Goal: Task Accomplishment & Management: Manage account settings

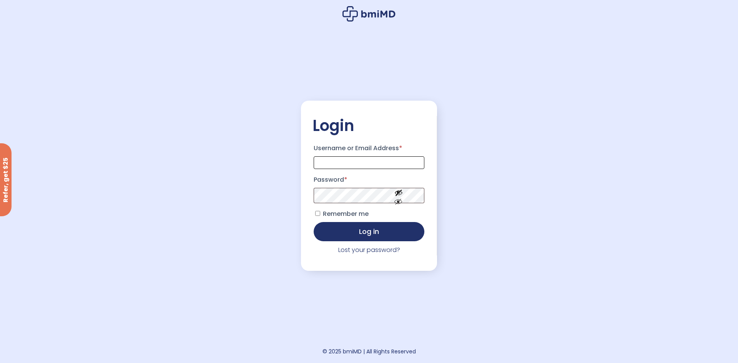
click at [343, 164] on input "Username or Email Address *" at bounding box center [369, 162] width 111 height 13
type input "**********"
click at [380, 251] on link "Lost your password?" at bounding box center [369, 250] width 62 height 9
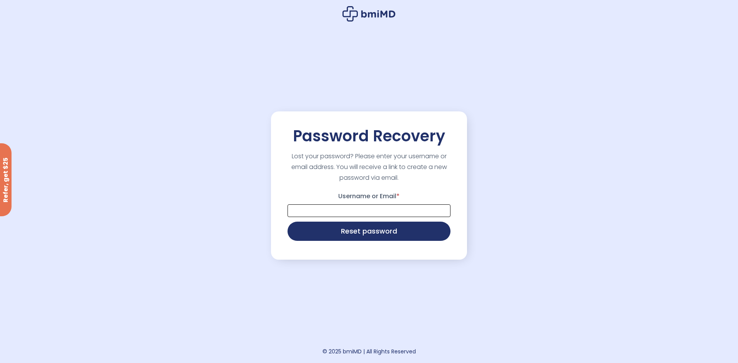
click at [375, 214] on input "Username or Email *" at bounding box center [368, 210] width 163 height 13
type input "**********"
click at [383, 230] on button "Reset password" at bounding box center [368, 230] width 163 height 19
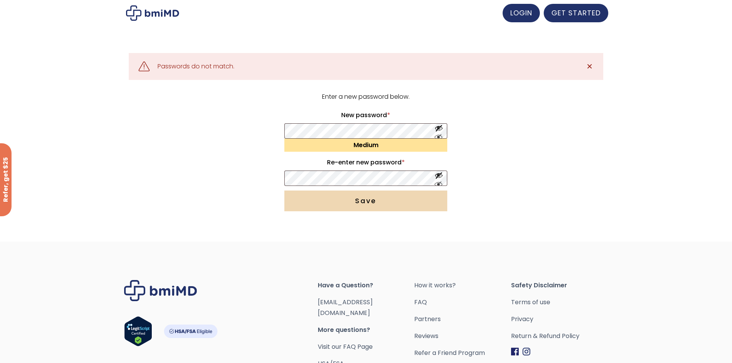
click at [391, 200] on button "Save" at bounding box center [365, 201] width 163 height 21
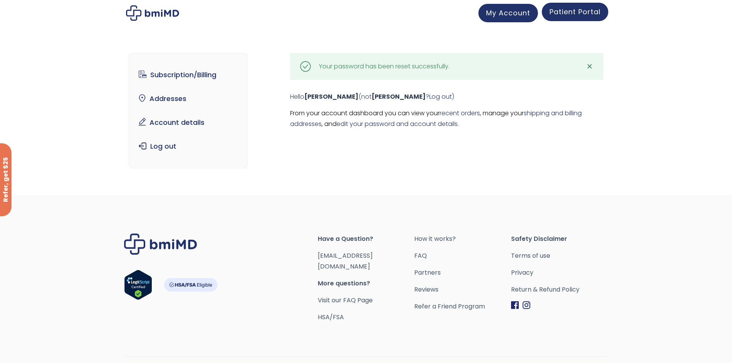
click at [594, 15] on span "Patient Portal" at bounding box center [575, 12] width 51 height 10
click at [591, 17] on link "Patient Portal" at bounding box center [575, 12] width 66 height 18
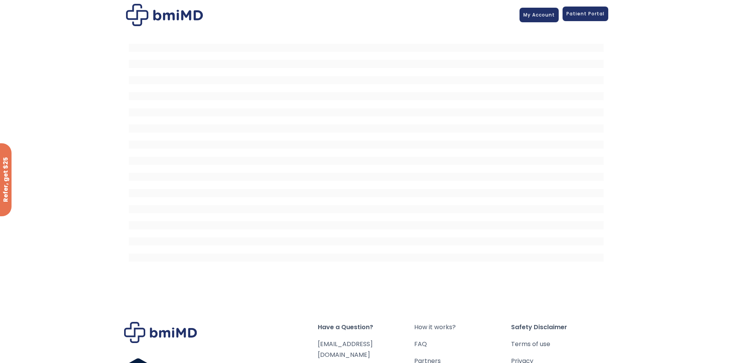
click at [586, 16] on span "Patient Portal" at bounding box center [585, 13] width 38 height 7
click at [548, 15] on span "My Account" at bounding box center [539, 13] width 32 height 7
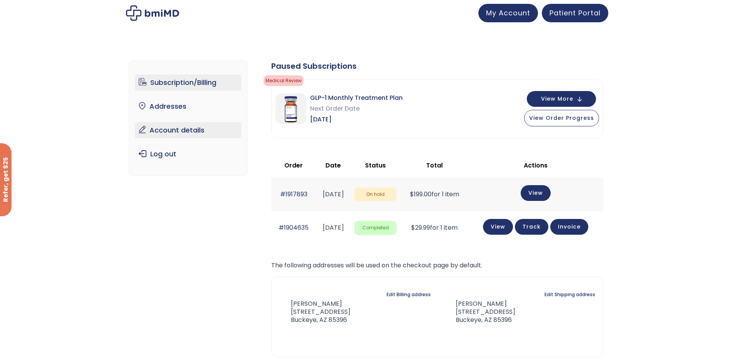
click at [193, 132] on link "Account details" at bounding box center [188, 130] width 106 height 16
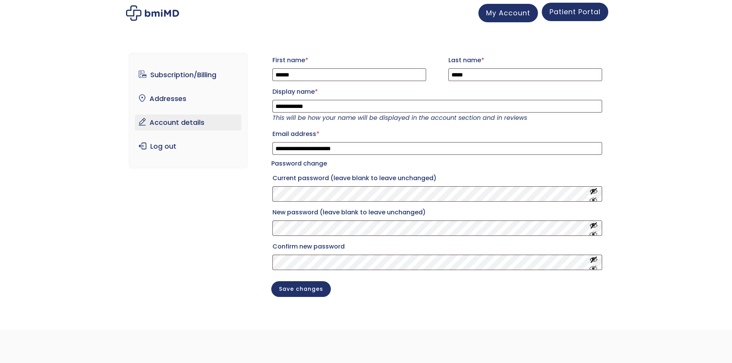
click at [549, 19] on link "Patient Portal" at bounding box center [575, 12] width 66 height 18
